Goal: Transaction & Acquisition: Purchase product/service

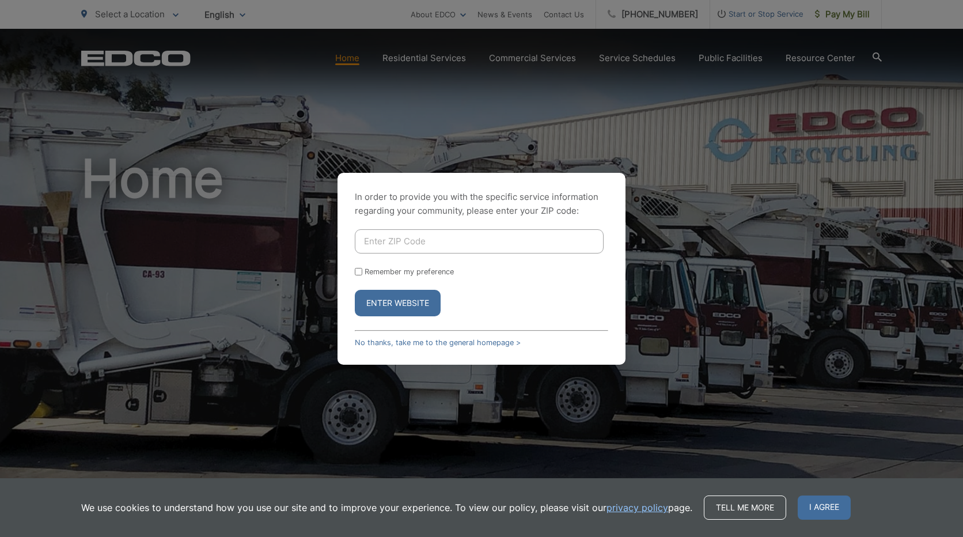
click at [385, 240] on input "Enter ZIP Code" at bounding box center [479, 241] width 249 height 24
type input "92024"
click at [362, 275] on div "Remember my preference" at bounding box center [482, 271] width 254 height 9
click at [360, 269] on input "Remember my preference" at bounding box center [358, 271] width 7 height 7
checkbox input "true"
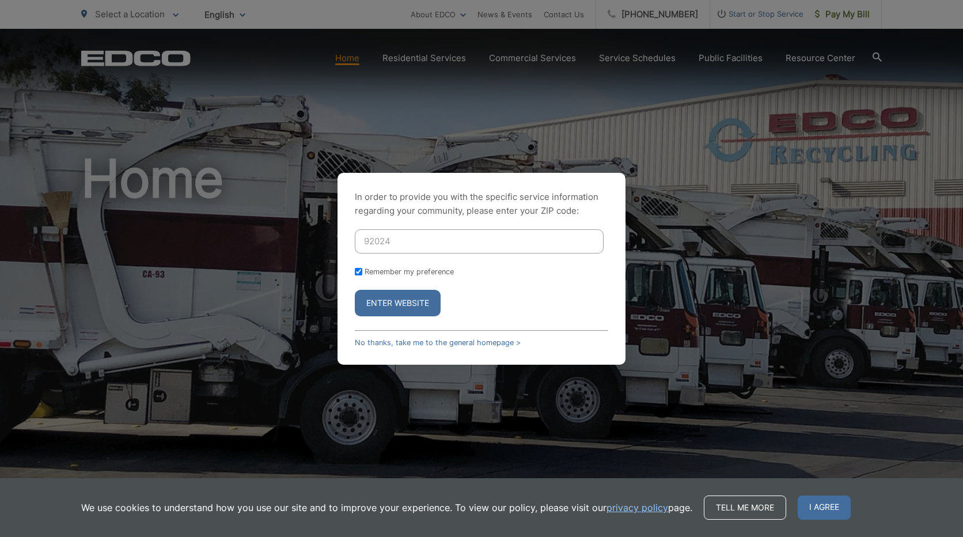
click at [415, 304] on button "Enter Website" at bounding box center [398, 303] width 86 height 27
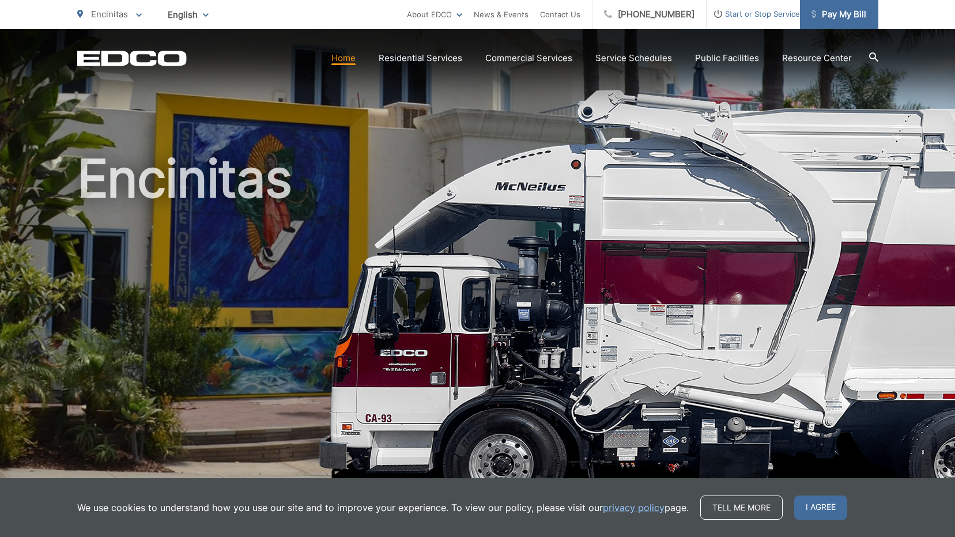
click at [848, 18] on span "Pay My Bill" at bounding box center [838, 14] width 55 height 14
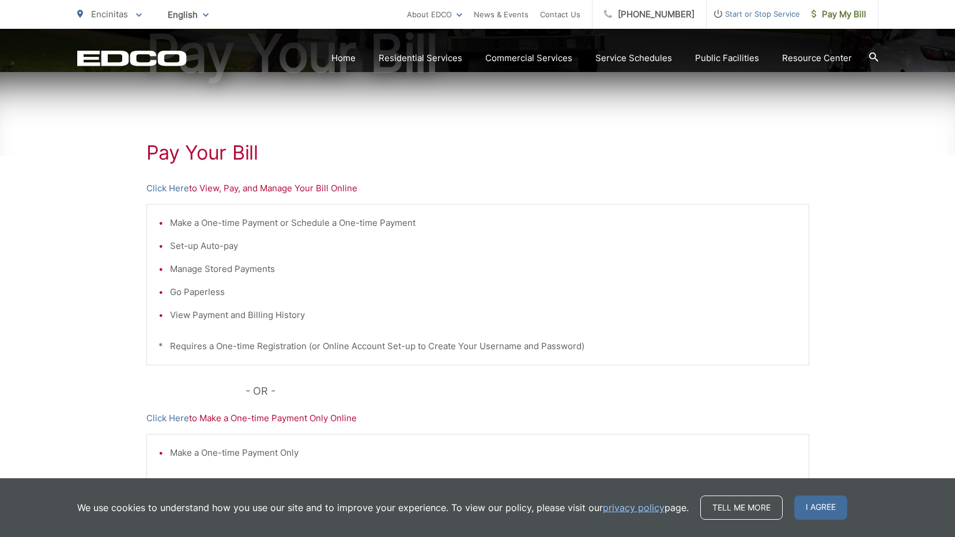
scroll to position [157, 0]
click at [251, 316] on li "View Payment and Billing History" at bounding box center [483, 316] width 627 height 14
click at [210, 188] on p "Click Here to View, Pay, and Manage Your Bill Online" at bounding box center [477, 190] width 663 height 14
click at [179, 191] on link "Click Here" at bounding box center [167, 190] width 43 height 14
